Goal: Information Seeking & Learning: Learn about a topic

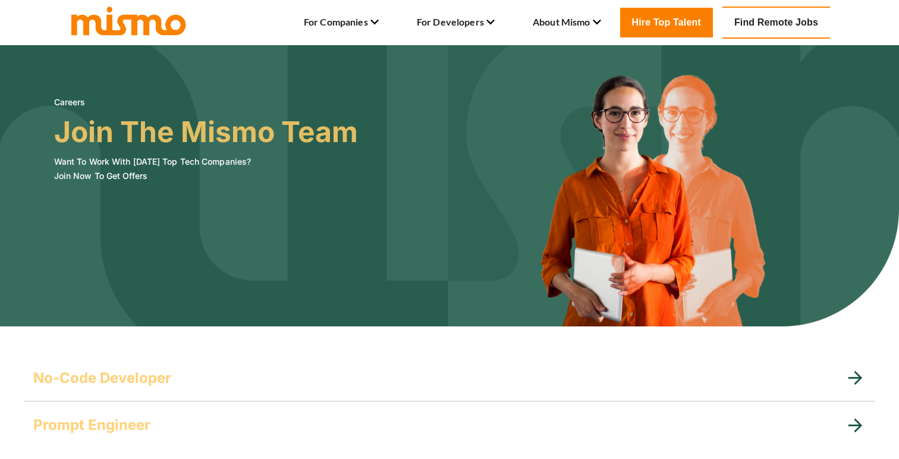
click at [772, 21] on link "Find Remote Jobs" at bounding box center [777, 23] width 108 height 32
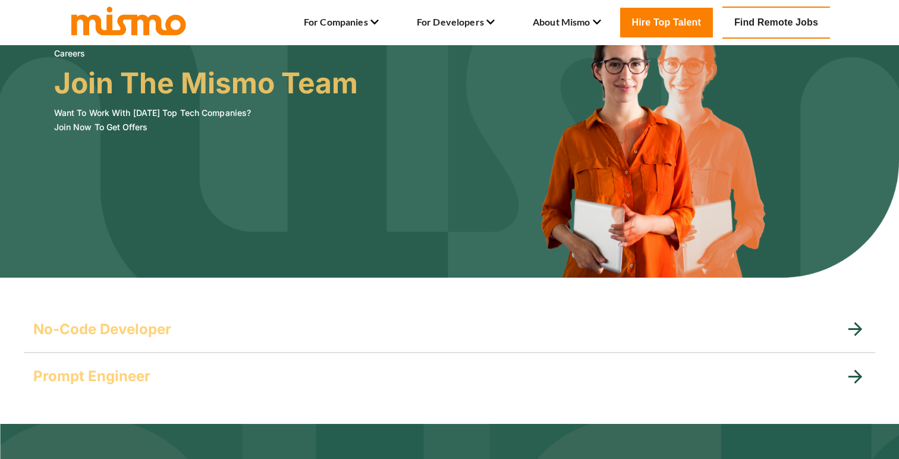
scroll to position [71, 0]
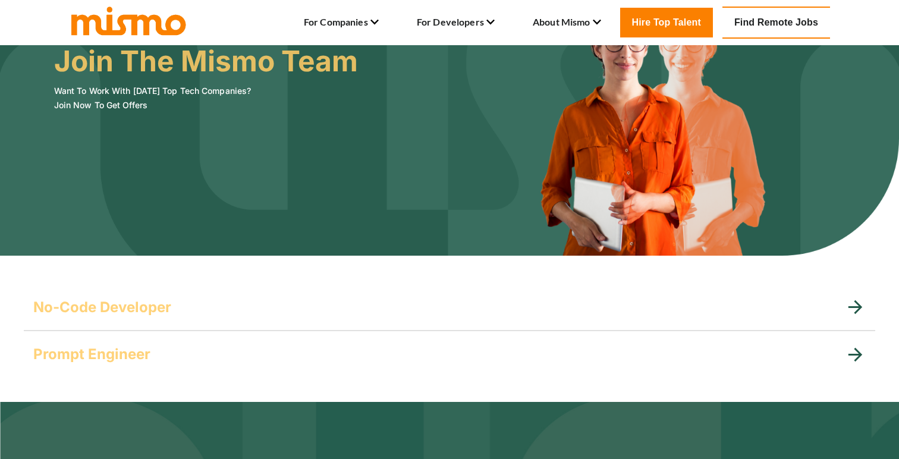
click at [847, 311] on icon at bounding box center [855, 307] width 21 height 21
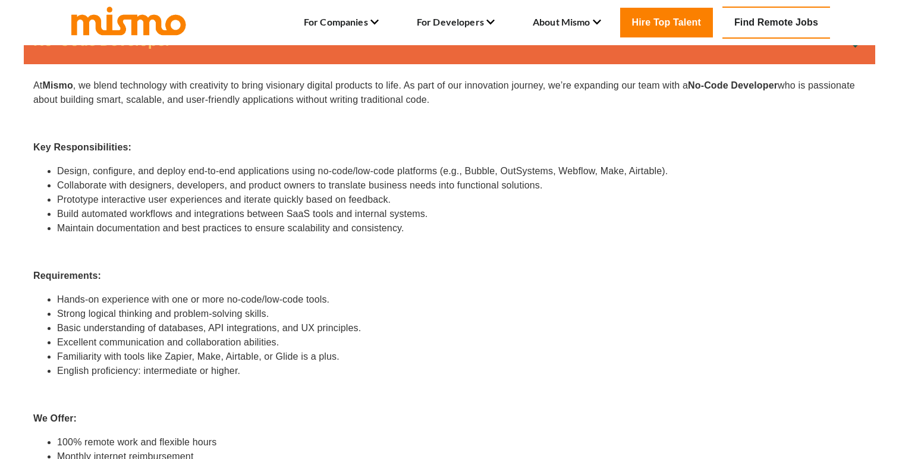
scroll to position [231, 0]
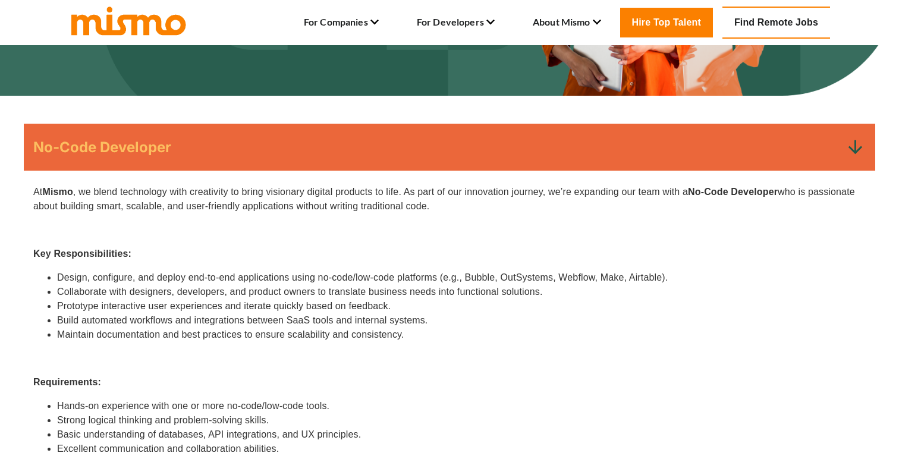
click at [857, 146] on icon at bounding box center [855, 147] width 21 height 21
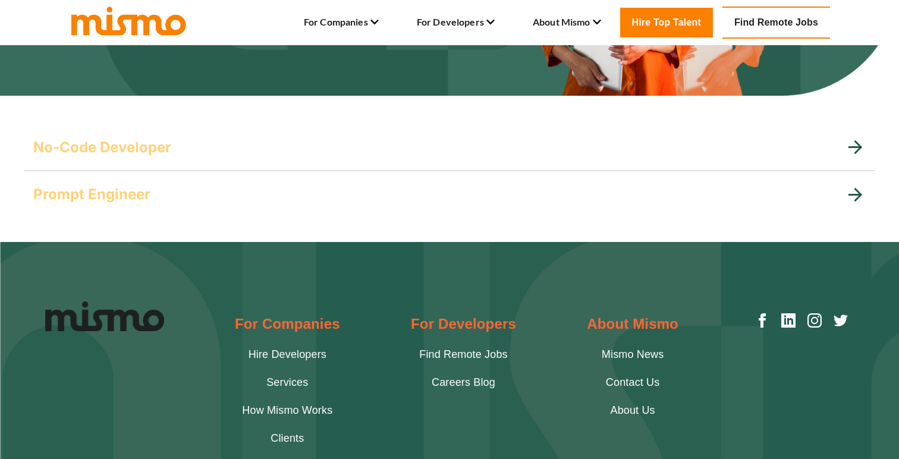
click at [860, 186] on icon at bounding box center [855, 194] width 21 height 21
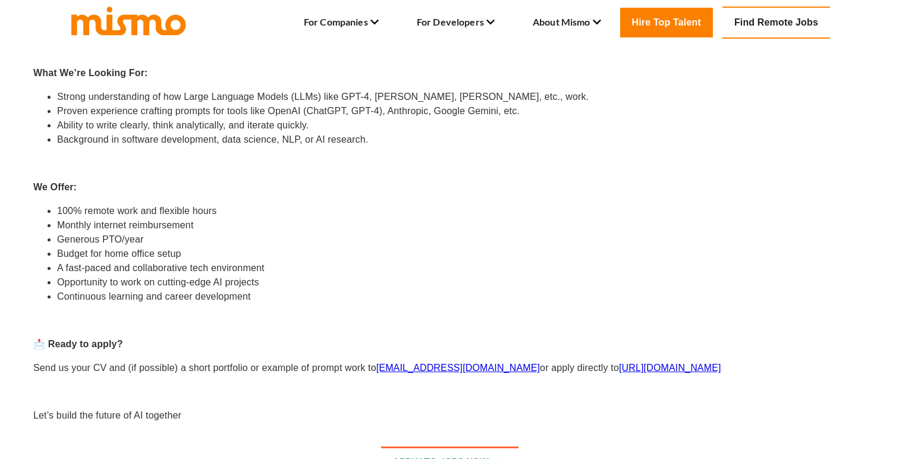
scroll to position [623, 0]
